Goal: Task Accomplishment & Management: Use online tool/utility

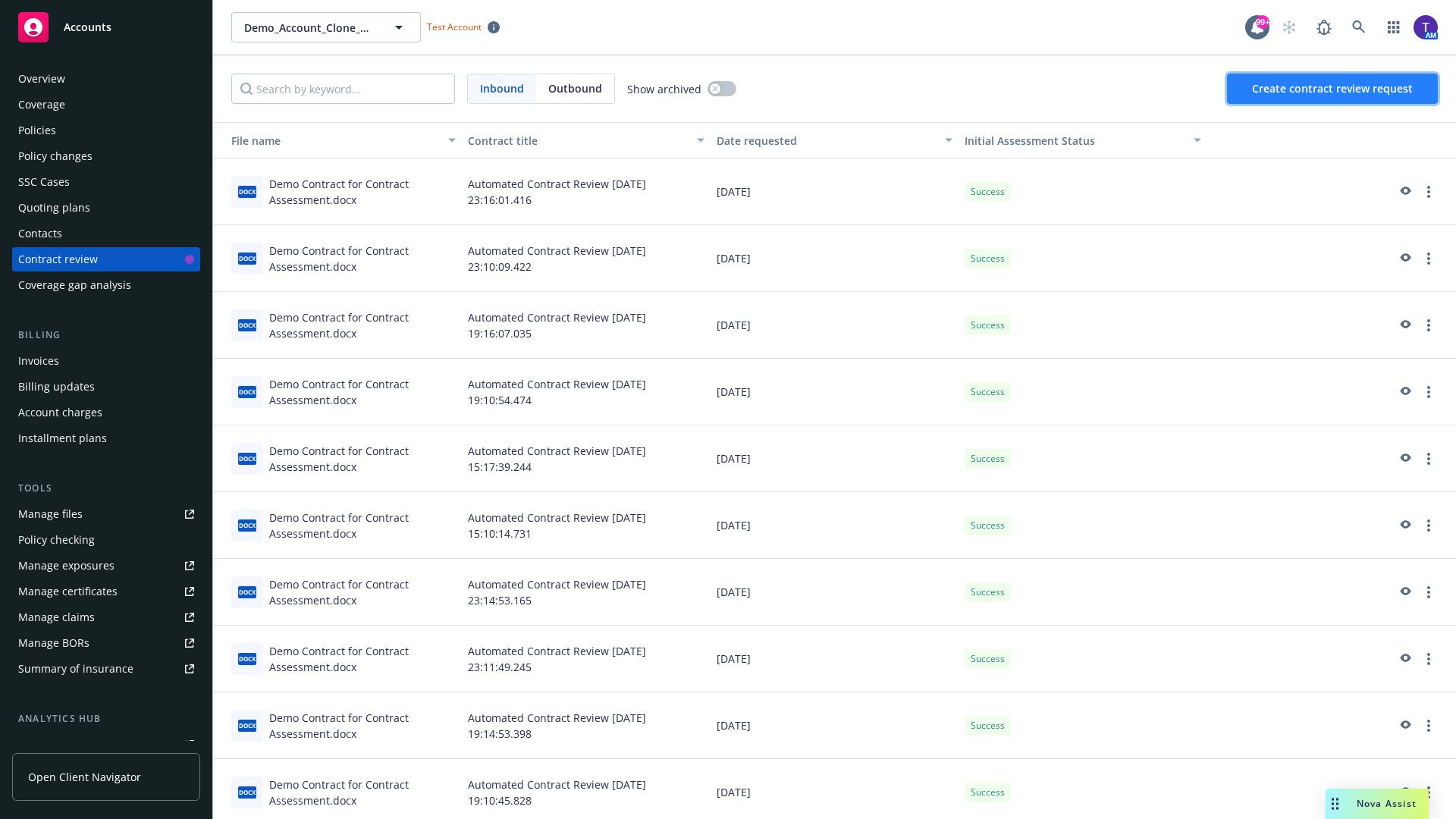
click at [1334, 89] on span "Create contract review request" at bounding box center [1333, 88] width 161 height 14
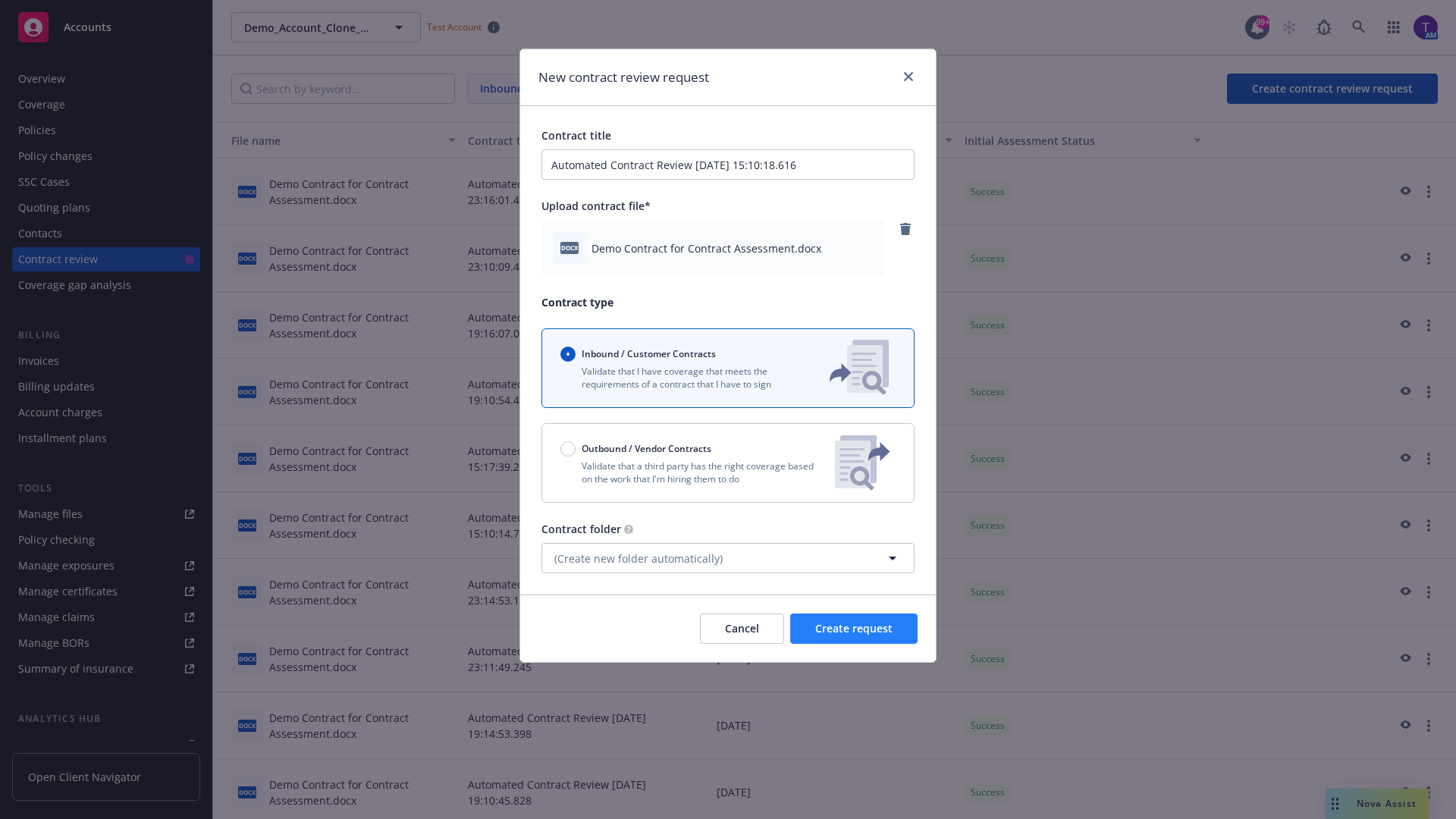
type input "Automated Contract Review 09-30-2025 15:10:18.616"
click at [854, 629] on span "Create request" at bounding box center [854, 628] width 77 height 14
